Goal: Task Accomplishment & Management: Use online tool/utility

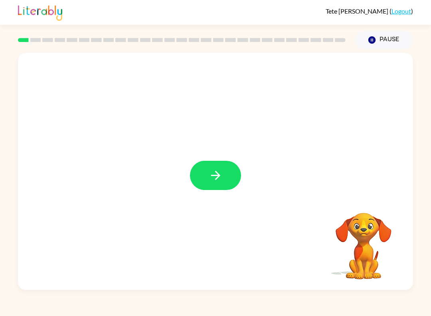
click at [222, 173] on icon "button" at bounding box center [216, 175] width 14 height 14
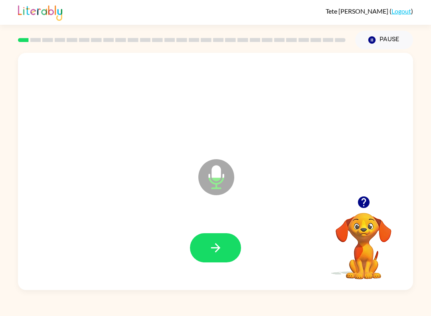
click at [216, 246] on icon "button" at bounding box center [216, 247] width 14 height 14
click at [223, 257] on button "button" at bounding box center [215, 247] width 51 height 29
click at [214, 241] on icon "button" at bounding box center [216, 247] width 14 height 14
click at [213, 243] on icon "button" at bounding box center [216, 247] width 14 height 14
click at [219, 246] on icon "button" at bounding box center [216, 247] width 14 height 14
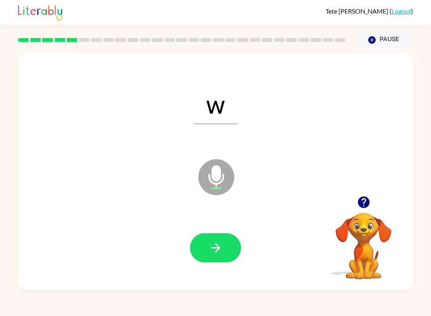
click at [220, 247] on icon "button" at bounding box center [216, 247] width 14 height 14
click at [214, 241] on icon "button" at bounding box center [216, 247] width 14 height 14
click at [221, 251] on icon "button" at bounding box center [216, 247] width 14 height 14
click at [202, 248] on button "button" at bounding box center [215, 247] width 51 height 29
click at [230, 260] on button "button" at bounding box center [215, 247] width 51 height 29
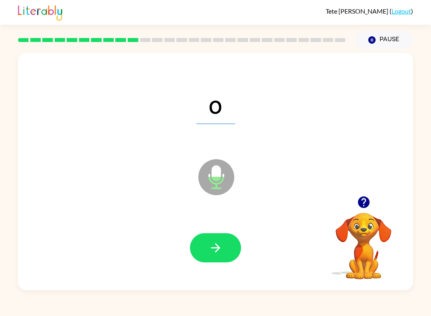
click at [212, 248] on icon "button" at bounding box center [216, 247] width 14 height 14
click at [215, 242] on icon "button" at bounding box center [216, 247] width 14 height 14
click at [216, 242] on icon "button" at bounding box center [216, 247] width 14 height 14
click at [214, 244] on icon "button" at bounding box center [216, 247] width 14 height 14
click at [214, 240] on button "button" at bounding box center [215, 247] width 51 height 29
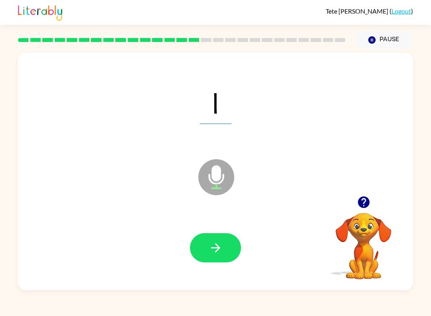
click at [218, 252] on icon "button" at bounding box center [216, 247] width 14 height 14
click at [221, 243] on icon "button" at bounding box center [216, 247] width 14 height 14
click at [209, 246] on icon "button" at bounding box center [216, 247] width 14 height 14
click at [218, 250] on icon "button" at bounding box center [216, 247] width 14 height 14
click at [212, 250] on icon "button" at bounding box center [216, 247] width 14 height 14
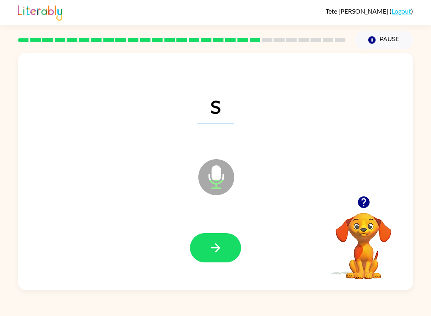
click at [213, 245] on icon "button" at bounding box center [216, 247] width 14 height 14
click at [218, 244] on icon "button" at bounding box center [216, 247] width 14 height 14
click at [225, 230] on div at bounding box center [215, 247] width 379 height 68
click at [223, 247] on button "button" at bounding box center [215, 247] width 51 height 29
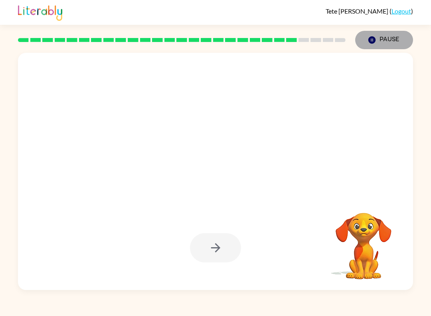
click at [384, 36] on button "Pause Pause" at bounding box center [384, 40] width 58 height 18
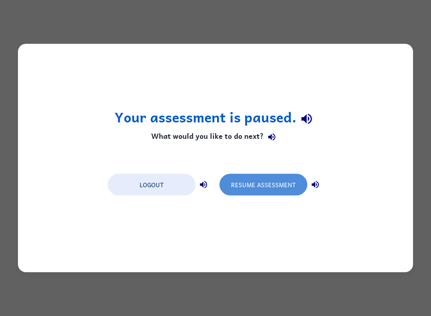
click at [257, 191] on button "Resume Assessment" at bounding box center [264, 185] width 88 height 22
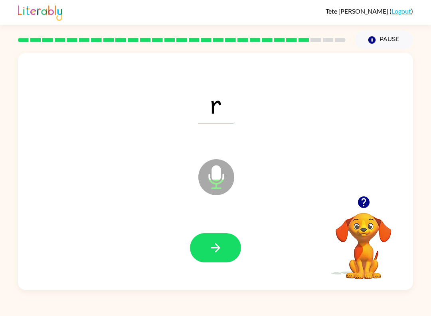
click at [220, 256] on button "button" at bounding box center [215, 247] width 51 height 29
click at [217, 244] on icon "button" at bounding box center [216, 247] width 14 height 14
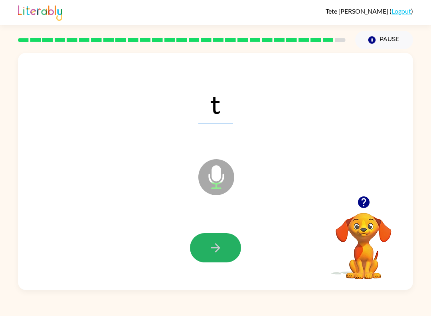
click at [226, 250] on button "button" at bounding box center [215, 247] width 51 height 29
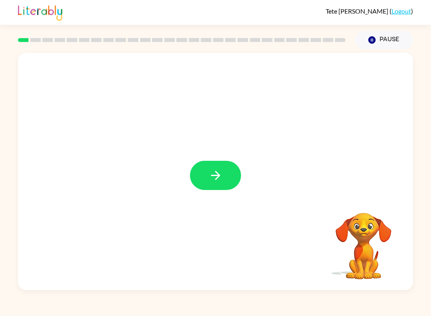
click at [216, 171] on icon "button" at bounding box center [216, 175] width 14 height 14
click at [297, 307] on div "Tete Inzunza-Corral ( Logout ) Pause Pause Your browser must support playing .m…" at bounding box center [215, 158] width 431 height 316
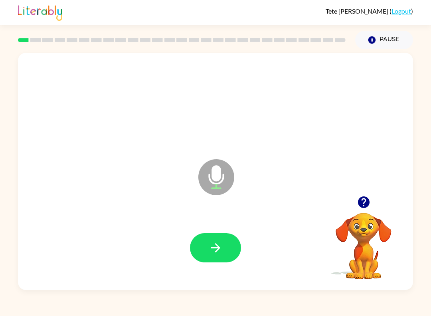
click at [222, 249] on icon "button" at bounding box center [216, 247] width 14 height 14
click at [219, 245] on icon "button" at bounding box center [216, 247] width 14 height 14
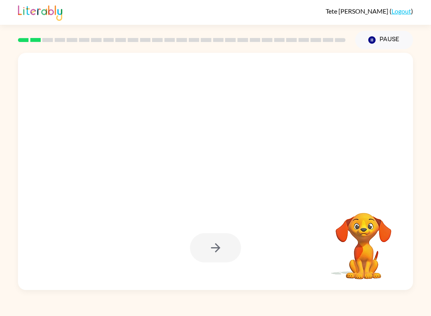
click at [381, 34] on button "Pause Pause" at bounding box center [384, 40] width 58 height 18
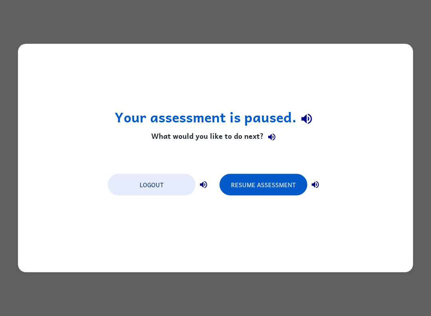
click at [264, 184] on button "Resume Assessment" at bounding box center [264, 185] width 88 height 22
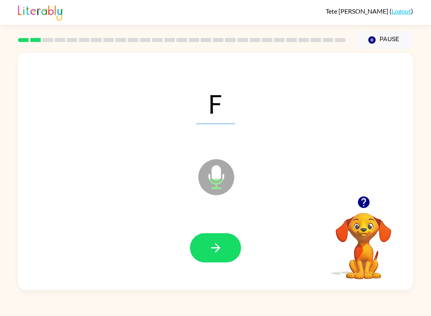
click at [215, 240] on button "button" at bounding box center [215, 247] width 51 height 29
click at [223, 242] on button "button" at bounding box center [215, 247] width 51 height 29
click at [220, 247] on icon "button" at bounding box center [216, 247] width 14 height 14
click at [238, 251] on button "button" at bounding box center [215, 247] width 51 height 29
click at [220, 235] on button "button" at bounding box center [215, 247] width 51 height 29
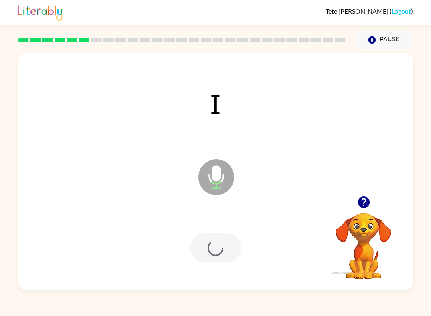
click at [220, 235] on div at bounding box center [215, 247] width 51 height 29
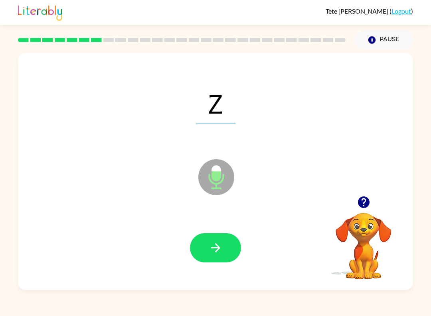
click at [220, 237] on button "button" at bounding box center [215, 247] width 51 height 29
click at [234, 227] on div at bounding box center [215, 247] width 379 height 68
click at [208, 240] on button "button" at bounding box center [215, 247] width 51 height 29
click at [215, 243] on icon "button" at bounding box center [216, 247] width 14 height 14
click at [205, 249] on button "button" at bounding box center [215, 247] width 51 height 29
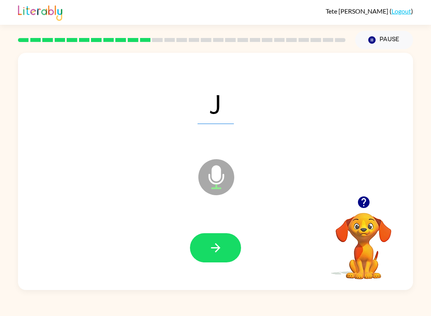
click at [215, 252] on icon "button" at bounding box center [215, 247] width 9 height 9
click at [220, 236] on button "button" at bounding box center [215, 247] width 51 height 29
click at [208, 248] on button "button" at bounding box center [215, 247] width 51 height 29
click at [199, 246] on button "button" at bounding box center [215, 247] width 51 height 29
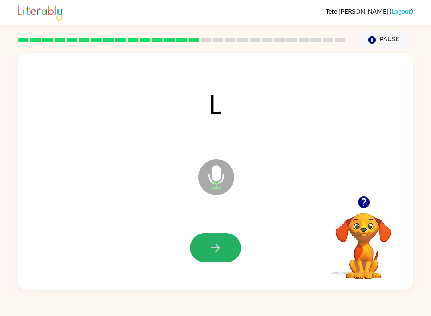
click at [221, 247] on icon "button" at bounding box center [216, 247] width 14 height 14
click at [203, 247] on button "button" at bounding box center [215, 247] width 51 height 29
click at [217, 253] on icon "button" at bounding box center [216, 247] width 14 height 14
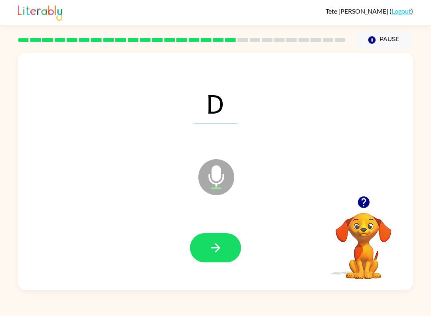
click at [379, 43] on button "Pause Pause" at bounding box center [384, 40] width 58 height 18
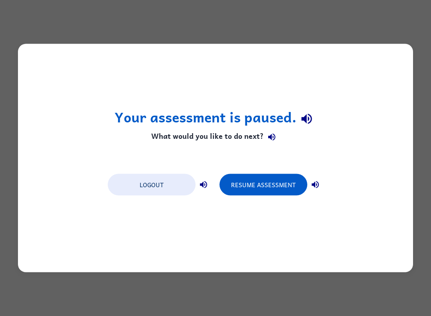
click at [256, 187] on button "Resume Assessment" at bounding box center [264, 185] width 88 height 22
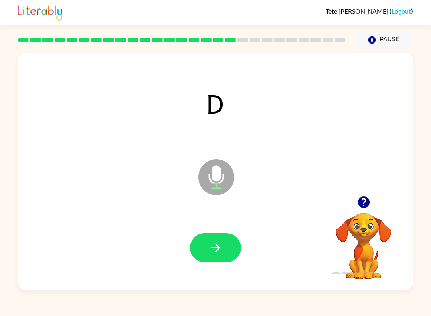
click at [212, 241] on icon "button" at bounding box center [216, 247] width 14 height 14
click at [211, 254] on icon "button" at bounding box center [216, 247] width 14 height 14
click at [222, 250] on icon "button" at bounding box center [216, 247] width 14 height 14
click at [222, 242] on icon "button" at bounding box center [216, 247] width 14 height 14
click at [198, 125] on div "E" at bounding box center [215, 103] width 379 height 68
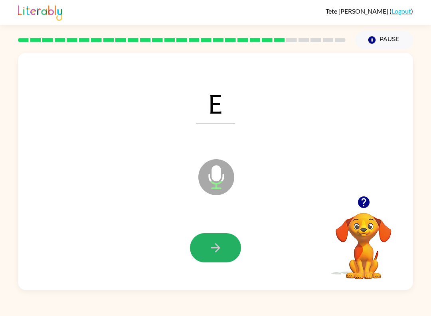
click at [200, 248] on button "button" at bounding box center [215, 247] width 51 height 29
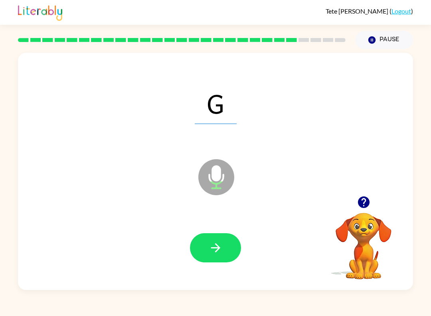
click at [218, 246] on icon "button" at bounding box center [215, 247] width 9 height 9
click at [214, 248] on icon "button" at bounding box center [216, 247] width 14 height 14
click at [209, 254] on icon "button" at bounding box center [216, 247] width 14 height 14
click at [192, 236] on div at bounding box center [215, 247] width 51 height 29
click at [205, 246] on button "button" at bounding box center [215, 247] width 51 height 29
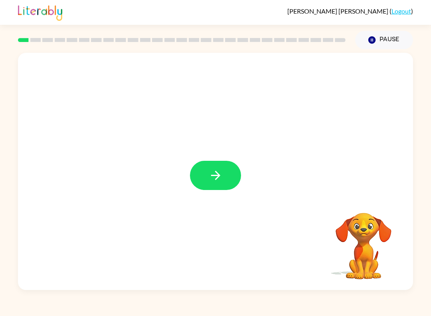
click at [212, 171] on icon "button" at bounding box center [216, 175] width 14 height 14
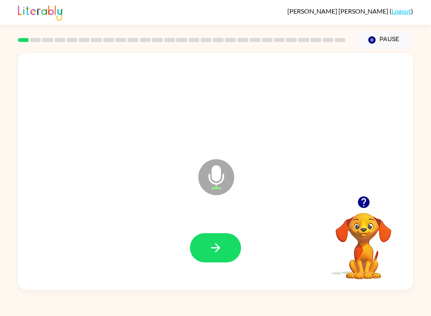
click at [223, 244] on button "button" at bounding box center [215, 247] width 51 height 29
click at [209, 252] on icon "button" at bounding box center [216, 247] width 14 height 14
click at [234, 253] on button "button" at bounding box center [215, 247] width 51 height 29
click at [385, 42] on button "Pause Pause" at bounding box center [384, 40] width 58 height 18
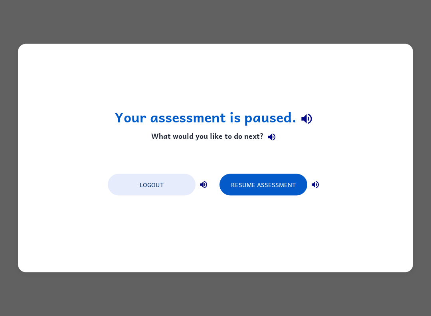
click at [266, 186] on button "Resume Assessment" at bounding box center [264, 185] width 88 height 22
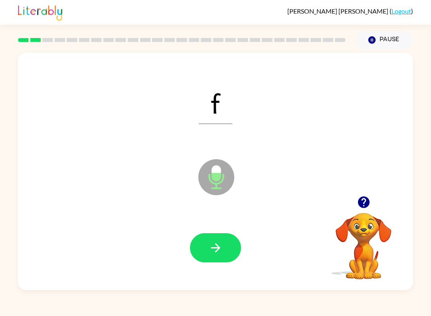
click at [384, 35] on button "Pause Pause" at bounding box center [384, 40] width 58 height 18
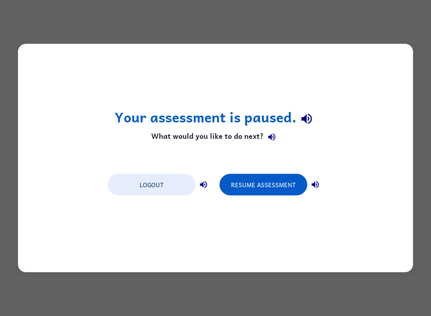
click at [165, 190] on button "Logout" at bounding box center [152, 185] width 88 height 22
